Goal: Information Seeking & Learning: Check status

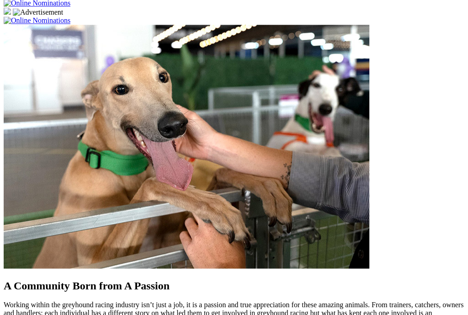
scroll to position [732, 2]
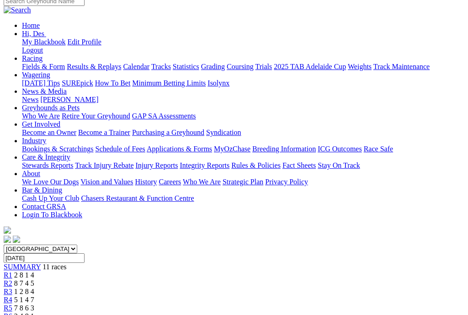
scroll to position [96, 0]
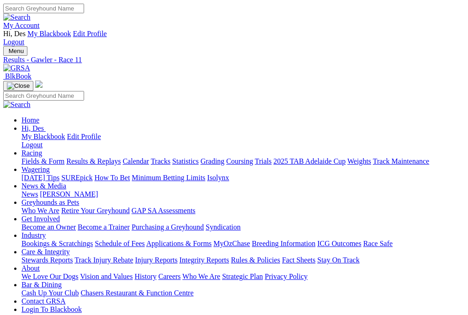
scroll to position [0, 1]
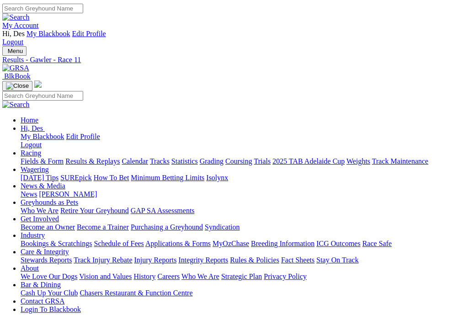
click at [97, 157] on link "Results & Replays" at bounding box center [92, 161] width 54 height 8
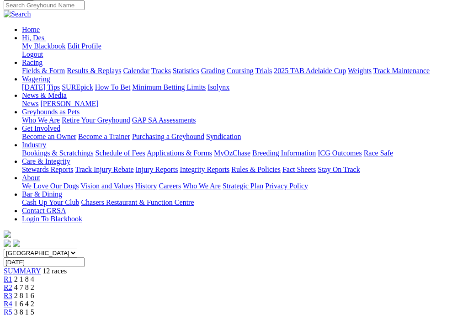
scroll to position [91, 0]
click at [34, 283] on span "4 7 8 2" at bounding box center [24, 287] width 20 height 8
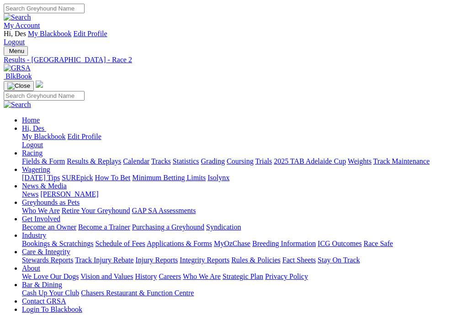
scroll to position [143, 0]
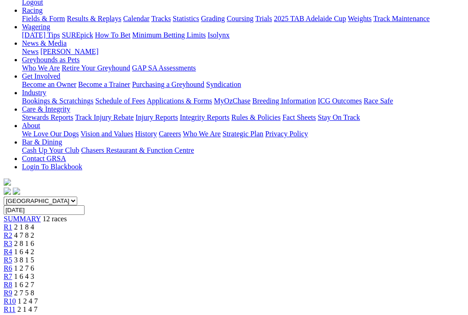
click at [34, 239] on span "2 8 1 6" at bounding box center [24, 243] width 20 height 8
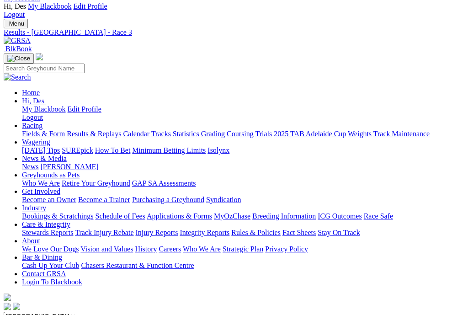
scroll to position [26, 0]
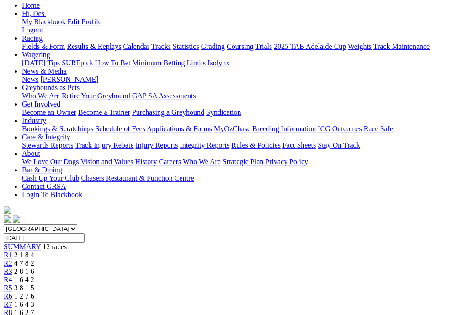
scroll to position [115, 0]
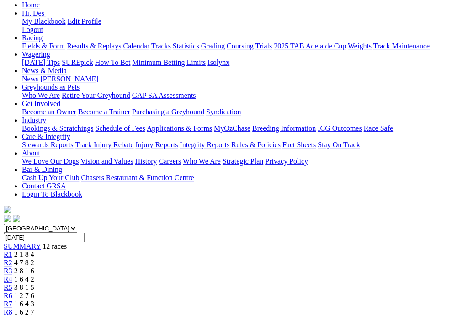
click at [34, 283] on span "3 8 1 5" at bounding box center [24, 287] width 20 height 8
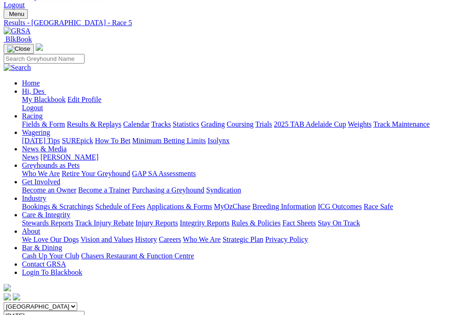
scroll to position [34, 0]
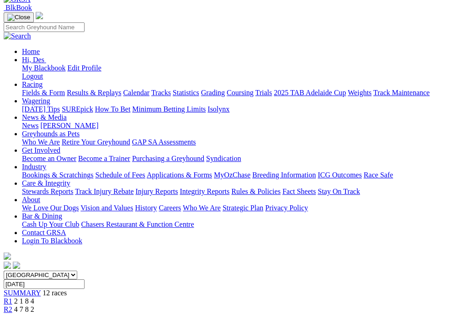
scroll to position [78, 0]
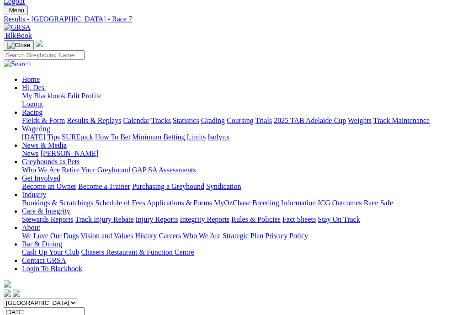
scroll to position [36, 0]
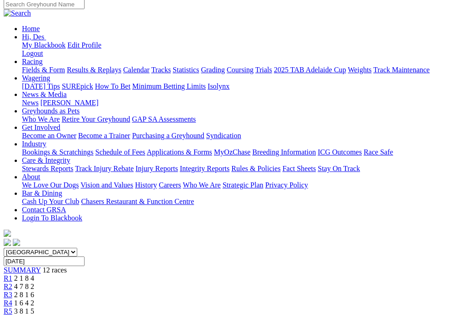
scroll to position [85, 0]
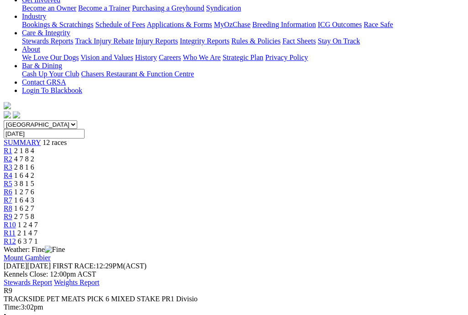
scroll to position [226, 0]
